Goal: Task Accomplishment & Management: Manage account settings

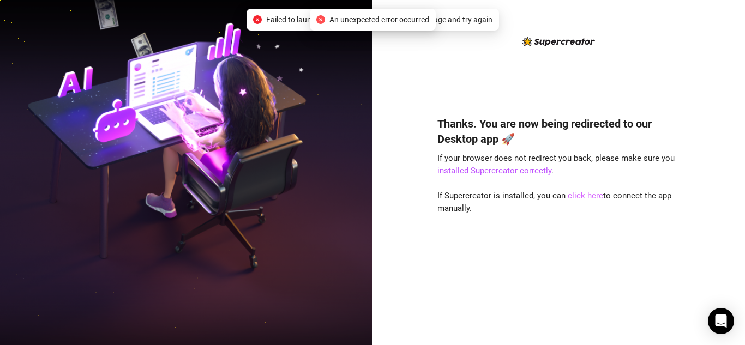
click at [580, 197] on link "click here" at bounding box center [585, 196] width 35 height 10
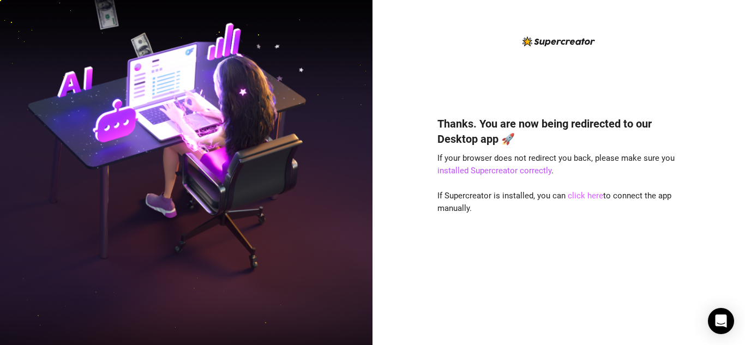
click at [587, 195] on link "click here" at bounding box center [585, 196] width 35 height 10
click at [161, 248] on img at bounding box center [186, 172] width 372 height 467
click at [534, 168] on link "installed Supercreator correctly" at bounding box center [494, 171] width 114 height 10
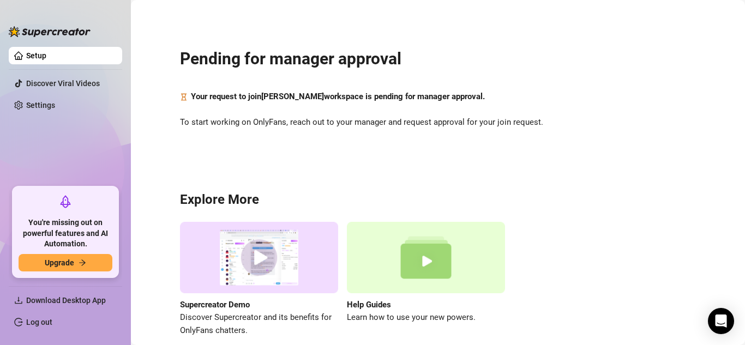
drag, startPoint x: 0, startPoint y: 0, endPoint x: 635, endPoint y: 50, distance: 637.1
click at [635, 50] on div "Pending for manager approval Your request to join [PERSON_NAME] workspace is pe…" at bounding box center [438, 186] width 592 height 357
drag, startPoint x: 635, startPoint y: 50, endPoint x: 646, endPoint y: 26, distance: 26.4
click at [646, 26] on div "Pending for manager approval Your request to join [PERSON_NAME] workspace is pe…" at bounding box center [438, 186] width 592 height 357
drag, startPoint x: 646, startPoint y: 26, endPoint x: 545, endPoint y: 104, distance: 127.9
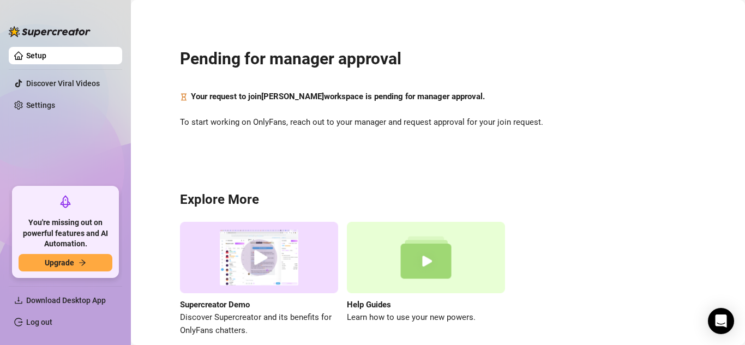
click at [545, 104] on div "Pending for manager approval Your request to join [PERSON_NAME] workspace is pe…" at bounding box center [438, 186] width 592 height 357
click at [579, 91] on div "Your request to join [PERSON_NAME] workspace is pending for manager approval." at bounding box center [438, 97] width 516 height 13
drag, startPoint x: 579, startPoint y: 91, endPoint x: 546, endPoint y: 146, distance: 63.6
click at [546, 146] on div "Pending for manager approval Your request to join [PERSON_NAME] workspace is pe…" at bounding box center [438, 186] width 592 height 357
drag, startPoint x: 546, startPoint y: 146, endPoint x: 572, endPoint y: 136, distance: 27.4
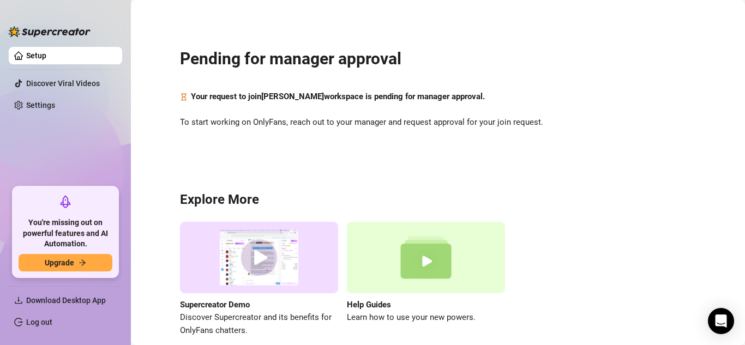
drag, startPoint x: 572, startPoint y: 136, endPoint x: 583, endPoint y: 123, distance: 17.0
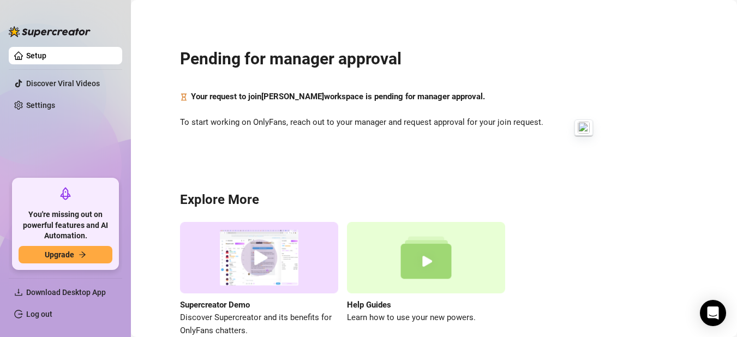
click at [583, 123] on span "To start working on OnlyFans, reach out to your manager and request approval fo…" at bounding box center [434, 122] width 508 height 13
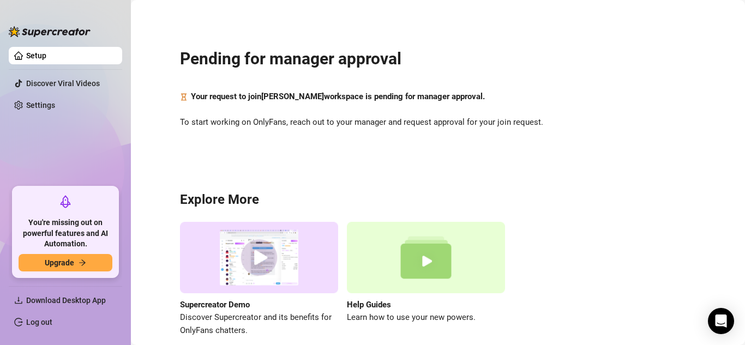
click at [583, 123] on span "To start working on OnlyFans, reach out to your manager and request approval fo…" at bounding box center [438, 122] width 516 height 13
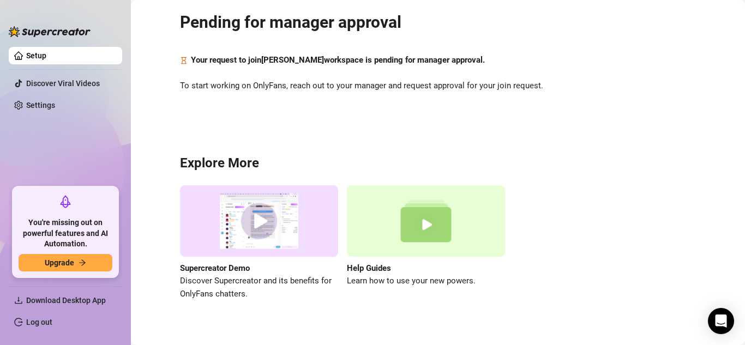
scroll to position [36, 0]
click at [55, 103] on link "Settings" at bounding box center [40, 105] width 29 height 9
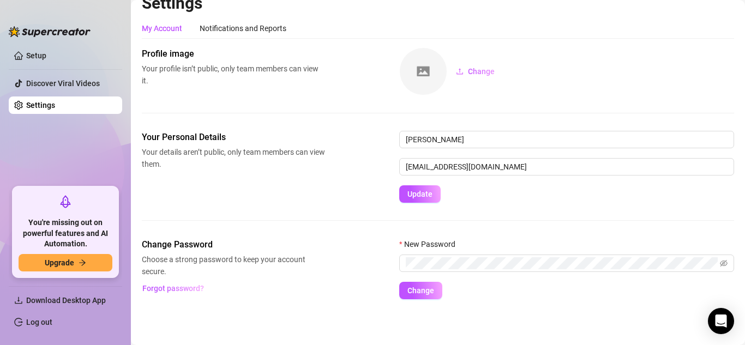
scroll to position [15, 0]
click at [494, 171] on input "[EMAIL_ADDRESS][DOMAIN_NAME]" at bounding box center [566, 166] width 335 height 17
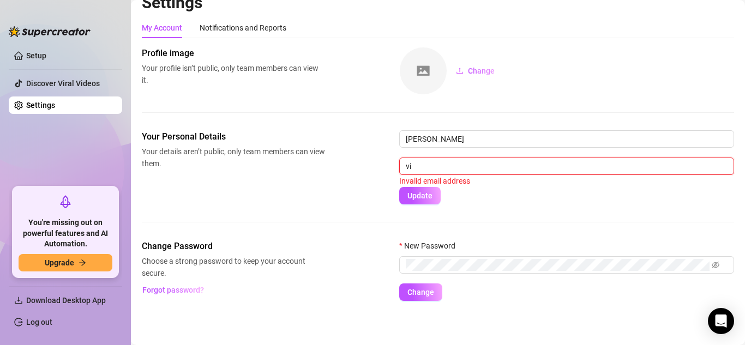
type input "v"
type input "b"
type input ","
type input "[EMAIL_ADDRESS][DOMAIN_NAME]"
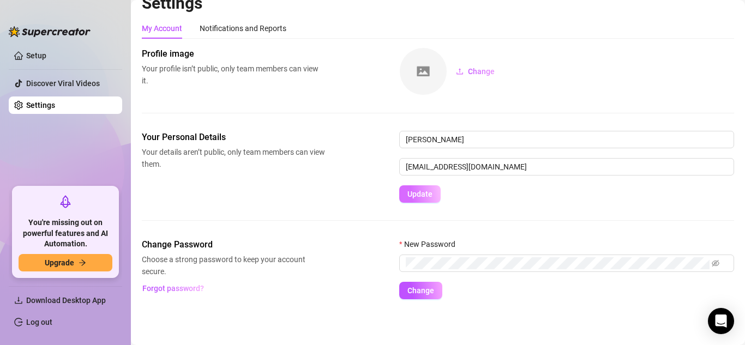
click at [427, 195] on span "Update" at bounding box center [419, 194] width 25 height 9
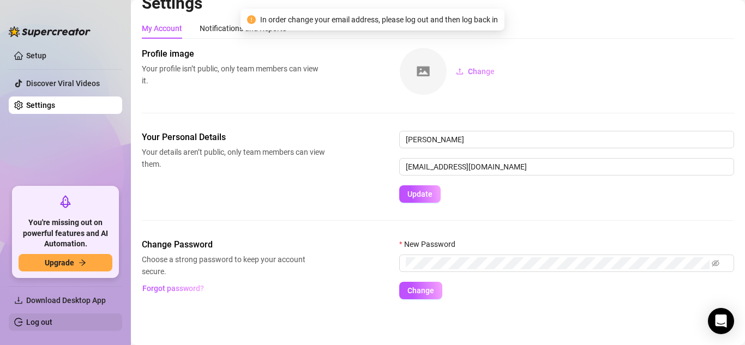
click at [32, 324] on link "Log out" at bounding box center [39, 322] width 26 height 9
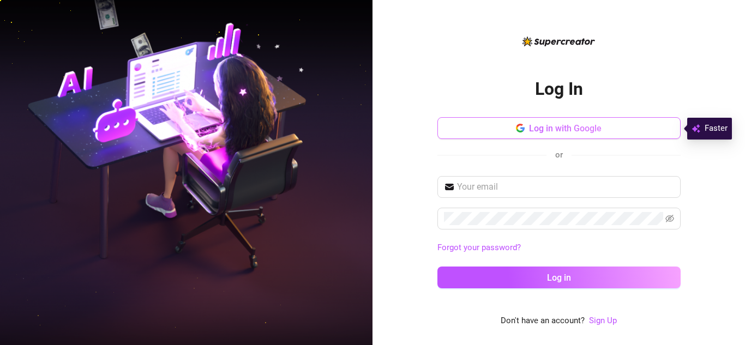
click at [558, 131] on span "Log in with Google" at bounding box center [565, 128] width 73 height 10
